Goal: Task Accomplishment & Management: Manage account settings

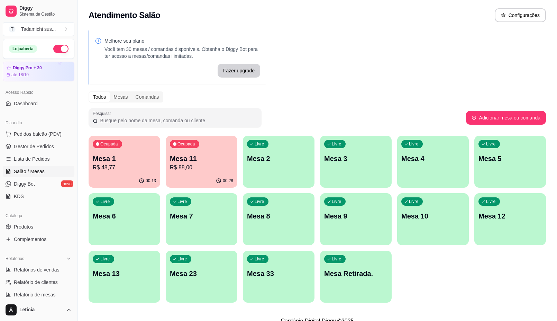
click at [121, 167] on p "R$ 48,77" at bounding box center [124, 167] width 63 height 8
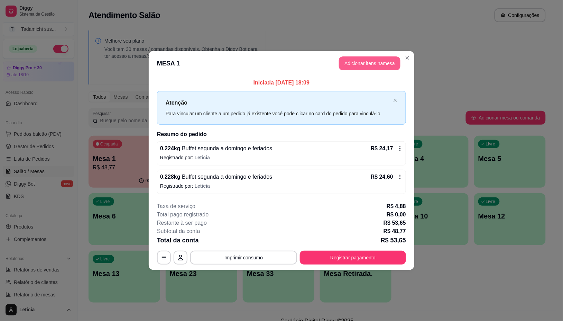
click at [373, 61] on button "Adicionar itens na mesa" at bounding box center [370, 63] width 62 height 14
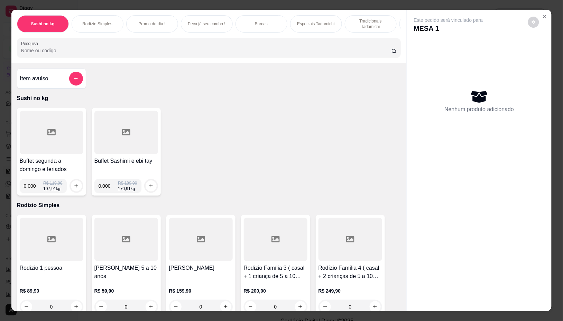
click at [374, 63] on div "Sushi no kg Rodízio Simples Promo do dia ! Peça já seu combo ! Barcas Especiais…" at bounding box center [208, 36] width 395 height 53
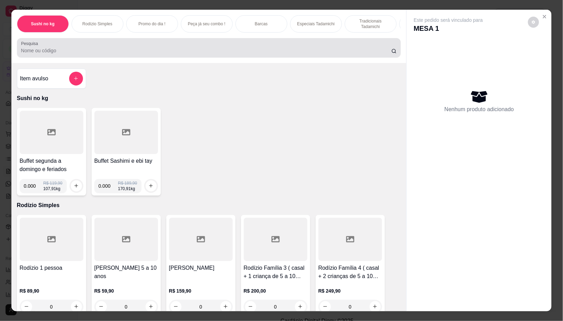
click at [277, 54] on input "Pesquisa" at bounding box center [206, 50] width 370 height 7
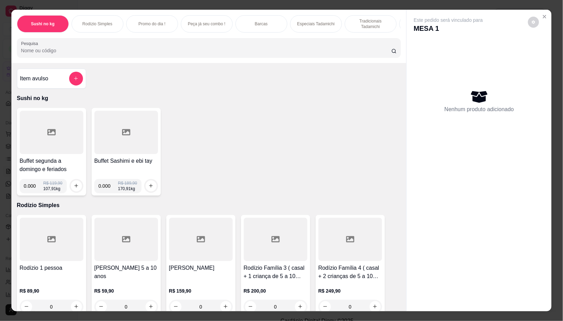
click at [302, 47] on div at bounding box center [209, 48] width 376 height 14
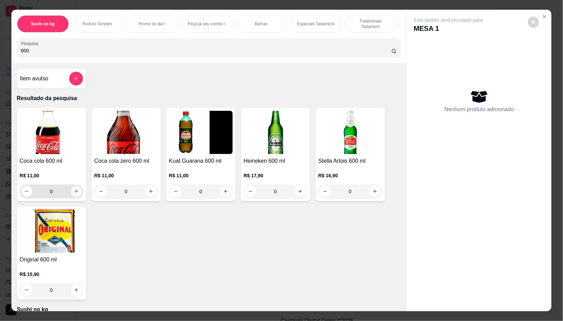
type input "600"
click at [74, 192] on icon "increase-product-quantity" at bounding box center [76, 191] width 5 height 5
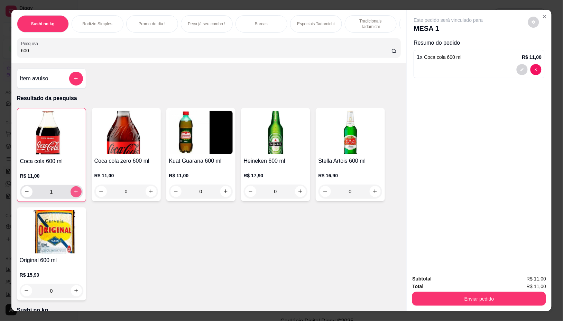
type input "1"
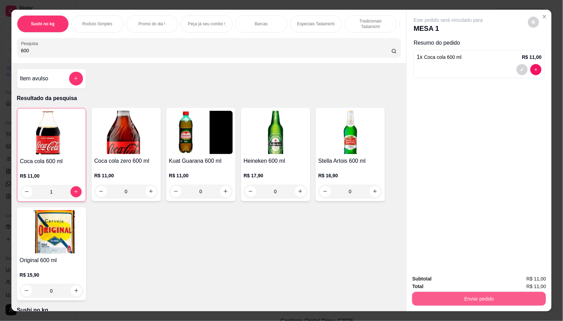
click at [465, 292] on button "Enviar pedido" at bounding box center [479, 299] width 134 height 14
click at [465, 281] on button "Não registrar e enviar pedido" at bounding box center [456, 278] width 70 height 13
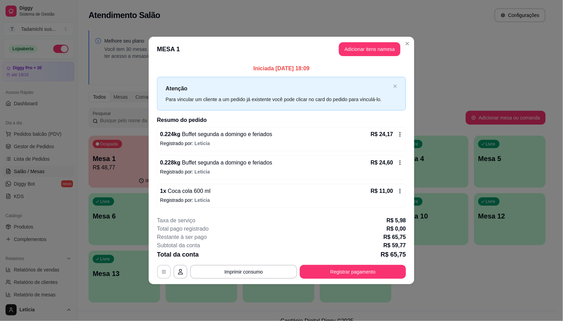
click at [165, 275] on button "button" at bounding box center [164, 272] width 14 height 14
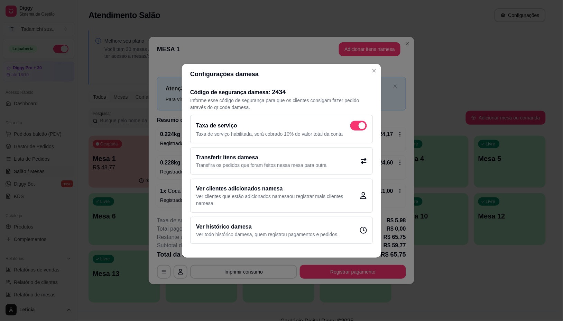
click at [357, 127] on span at bounding box center [358, 126] width 17 height 10
click at [355, 127] on input "checkbox" at bounding box center [352, 129] width 4 height 4
checkbox input "false"
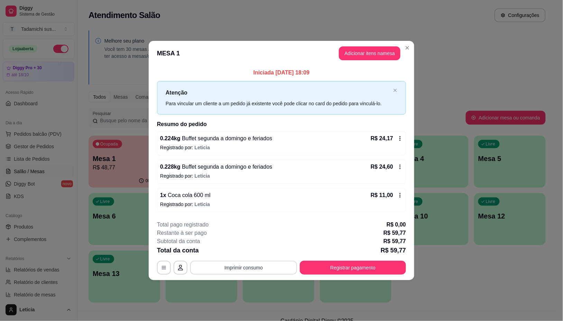
click at [236, 264] on button "Imprimir consumo" at bounding box center [243, 267] width 107 height 14
click at [331, 214] on div "Iniciada [DATE] 18:09 Atenção Para vincular um cliente a um pedido já existente…" at bounding box center [282, 140] width 266 height 149
click at [349, 265] on button "Registrar pagamento" at bounding box center [353, 267] width 103 height 13
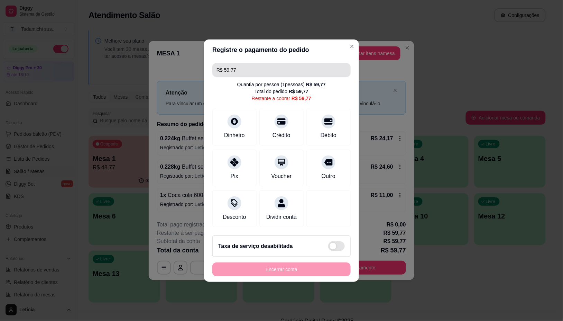
click at [244, 67] on input "R$ 59,77" at bounding box center [282, 70] width 130 height 14
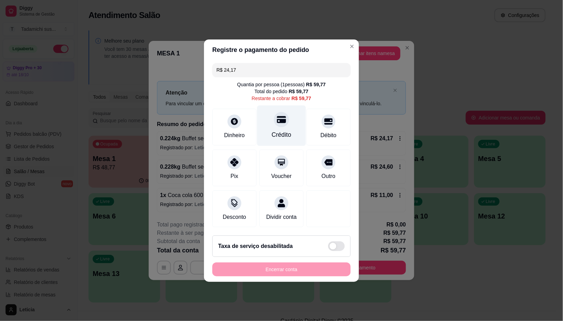
click at [277, 120] on div at bounding box center [281, 119] width 15 height 15
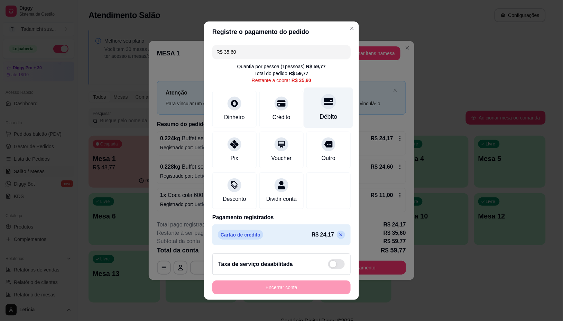
click at [324, 107] on div "Débito" at bounding box center [328, 107] width 49 height 40
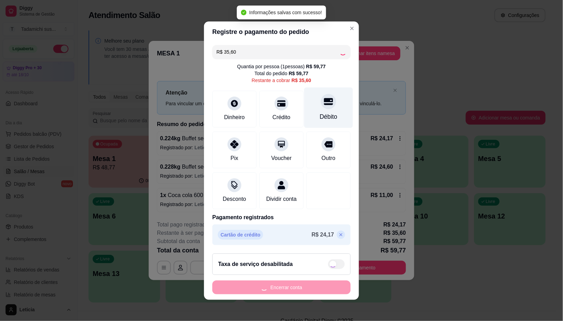
type input "R$ 0,00"
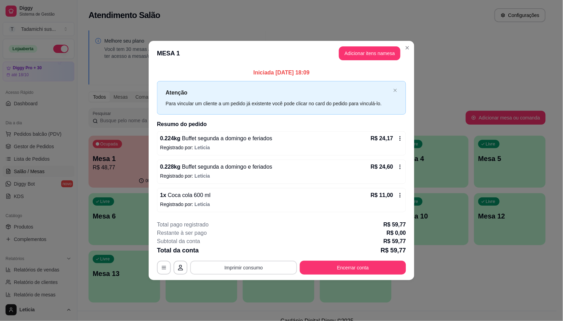
click at [252, 264] on button "Imprimir consumo" at bounding box center [243, 267] width 107 height 14
click at [252, 264] on button "Imprimir consumo" at bounding box center [244, 267] width 104 height 13
click at [252, 265] on button "Imprimir consumo" at bounding box center [244, 267] width 104 height 13
click at [247, 248] on button "IMPRESSORA LG" at bounding box center [245, 251] width 53 height 11
click at [255, 269] on button "Imprimir consumo" at bounding box center [243, 267] width 107 height 14
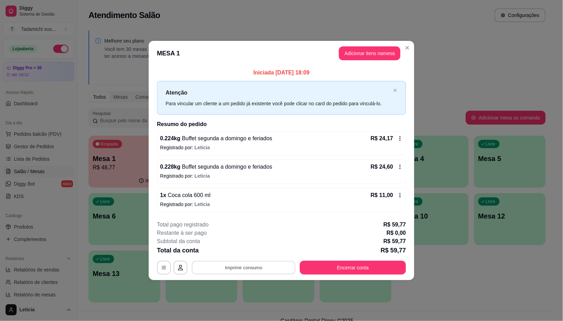
click at [255, 269] on button "Imprimir consumo" at bounding box center [244, 267] width 104 height 13
click at [258, 266] on button "Imprimir consumo" at bounding box center [243, 267] width 107 height 14
click at [256, 238] on button "IMPRESSORA HAYOM" at bounding box center [245, 237] width 53 height 11
click at [353, 267] on button "Encerrar conta" at bounding box center [353, 267] width 106 height 14
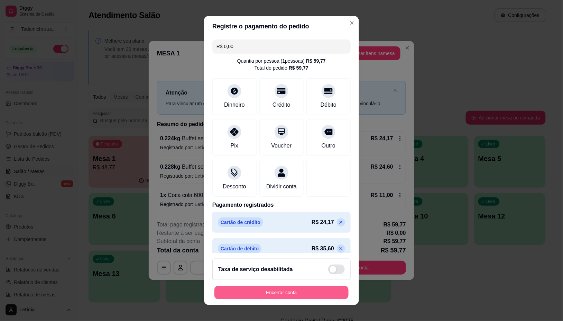
click at [329, 291] on button "Encerrar conta" at bounding box center [281, 291] width 134 height 13
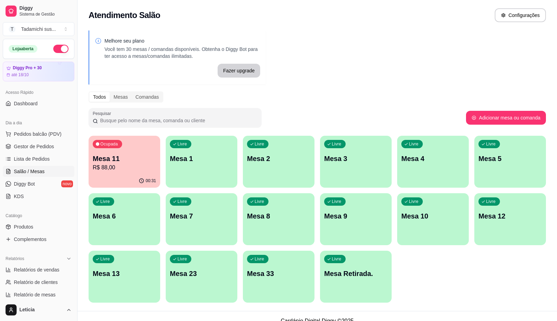
click at [146, 165] on p "R$ 88,00" at bounding box center [124, 167] width 63 height 8
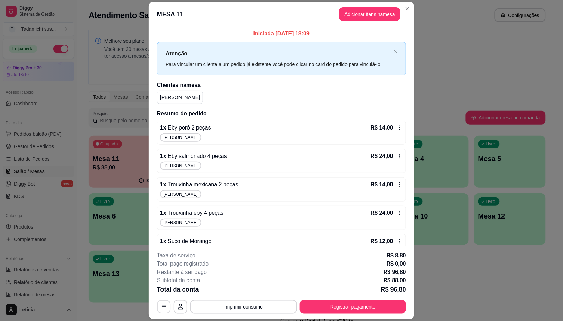
click at [161, 304] on icon "button" at bounding box center [164, 307] width 6 height 6
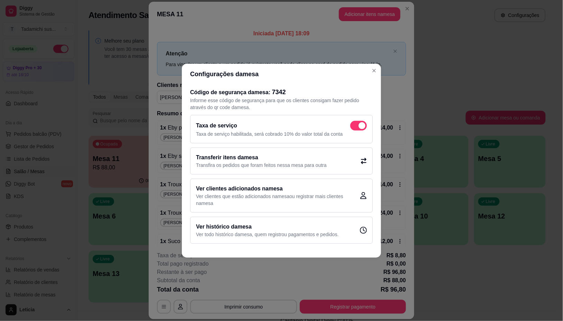
click at [364, 125] on span at bounding box center [362, 125] width 7 height 7
click at [355, 127] on input "checkbox" at bounding box center [352, 129] width 4 height 4
checkbox input "false"
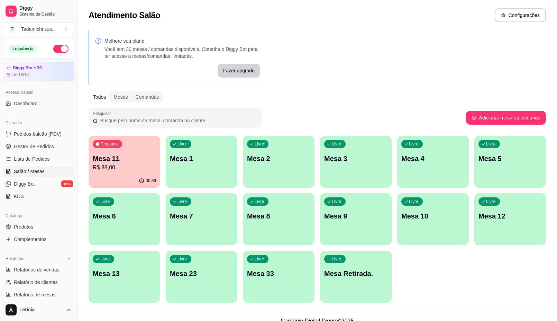
click at [139, 151] on div "Ocupada Mesa 11 R$ 88,00" at bounding box center [125, 155] width 72 height 38
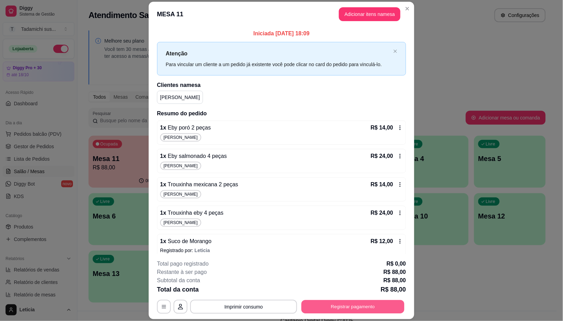
click at [351, 306] on button "Registrar pagamento" at bounding box center [353, 306] width 103 height 13
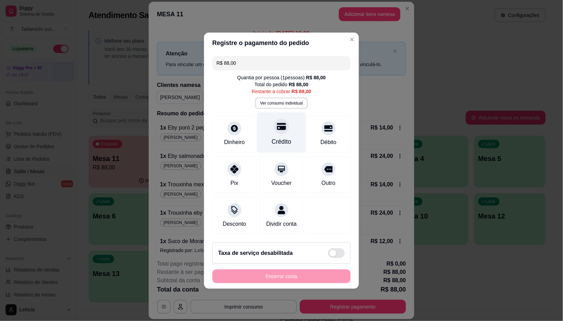
click at [283, 128] on div at bounding box center [281, 126] width 15 height 15
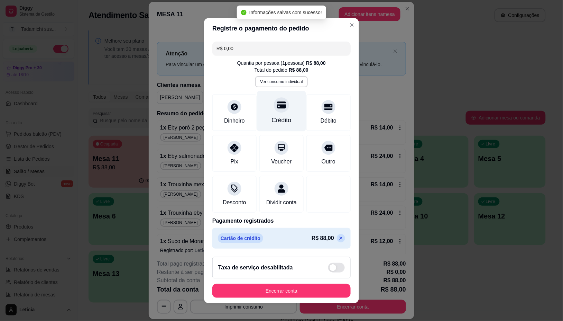
type input "R$ 0,00"
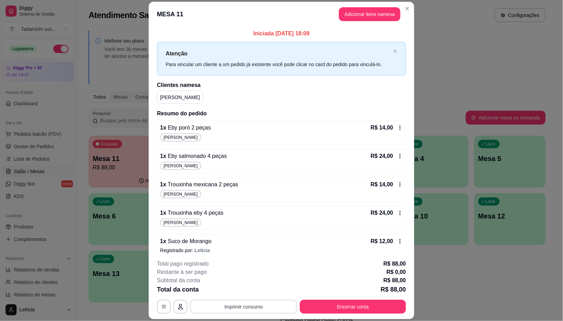
click at [223, 300] on div "**********" at bounding box center [281, 307] width 249 height 14
click at [245, 303] on button "Imprimir consumo" at bounding box center [244, 306] width 104 height 13
click at [250, 276] on button "IMPRESSORA HAYOM" at bounding box center [242, 277] width 53 height 11
click at [327, 307] on button "Encerrar conta" at bounding box center [353, 306] width 103 height 13
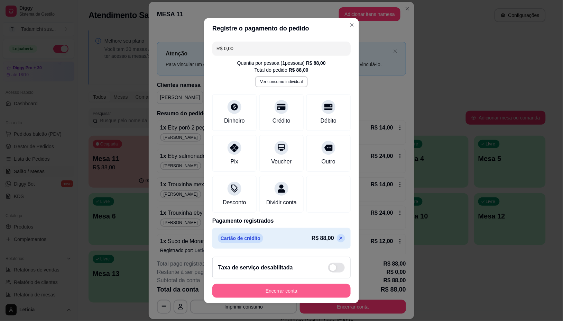
click at [316, 292] on button "Encerrar conta" at bounding box center [281, 291] width 138 height 14
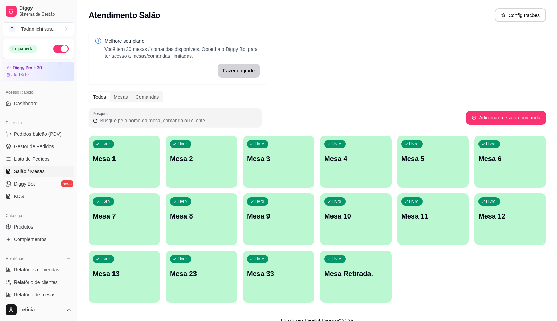
click at [345, 63] on div "Melhore seu plano Você tem 30 mesas / comandas disponíveis. Obtenha o Diggy Bot…" at bounding box center [316, 168] width 479 height 284
